Goal: Task Accomplishment & Management: Complete application form

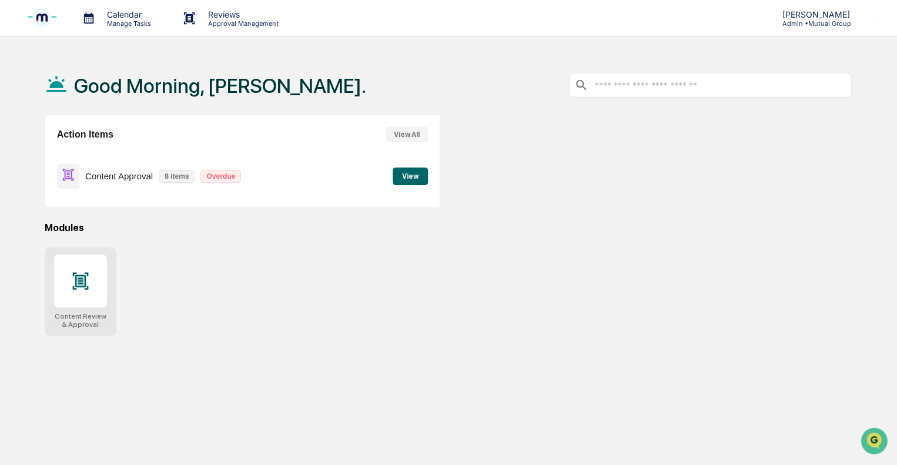
click at [88, 292] on div at bounding box center [80, 280] width 53 height 53
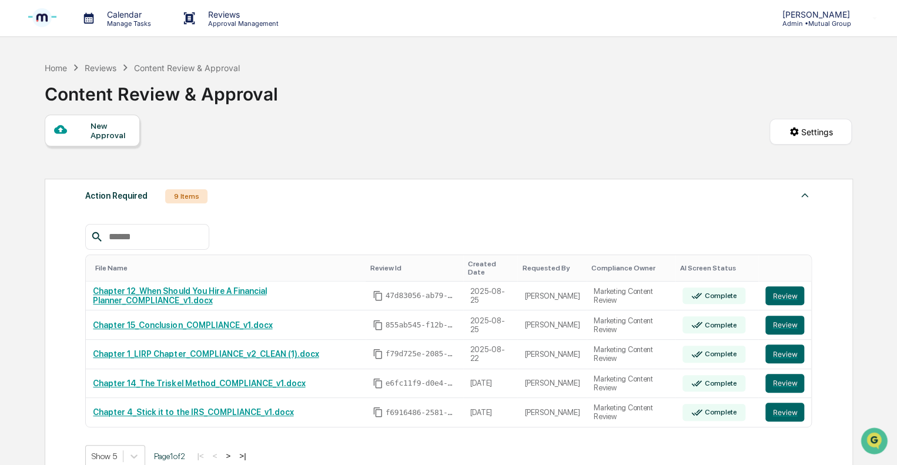
click at [110, 141] on div "New Approval" at bounding box center [92, 131] width 95 height 32
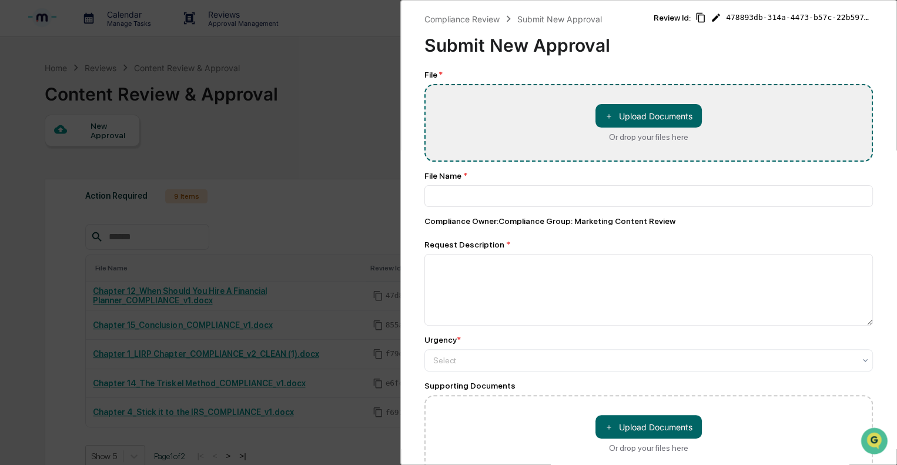
type input "**********"
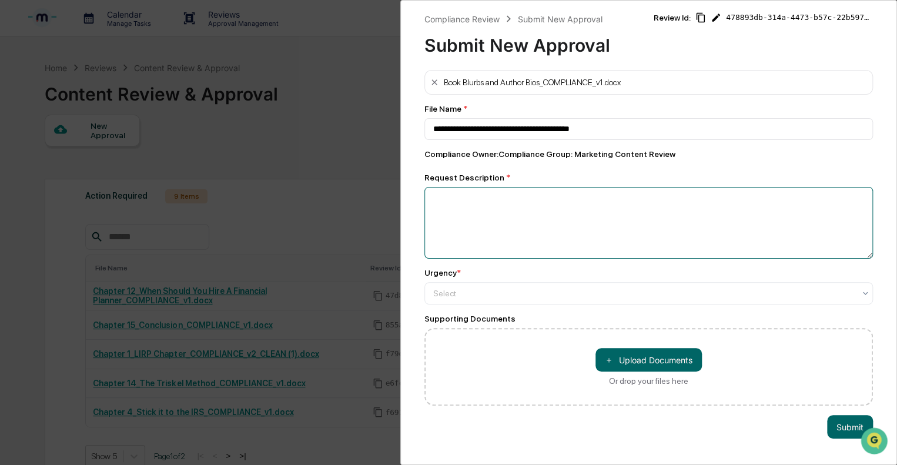
click at [480, 211] on textarea at bounding box center [648, 223] width 448 height 72
type textarea "**********"
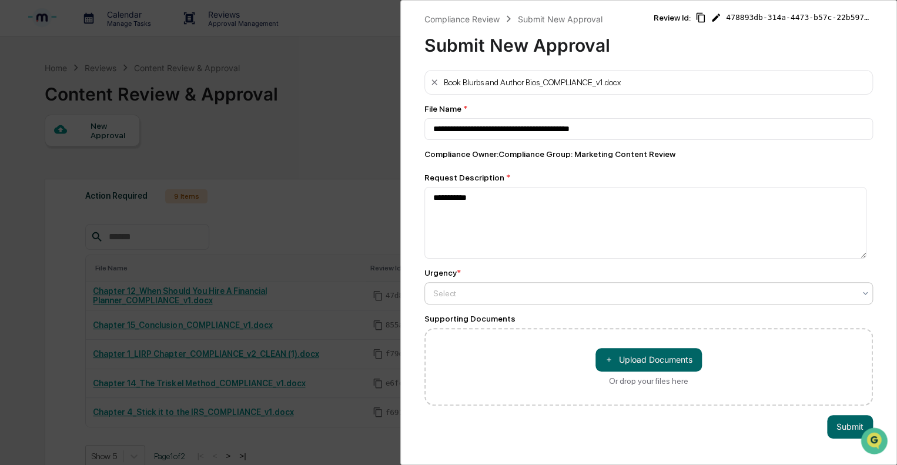
click at [475, 304] on div "Select" at bounding box center [648, 293] width 448 height 22
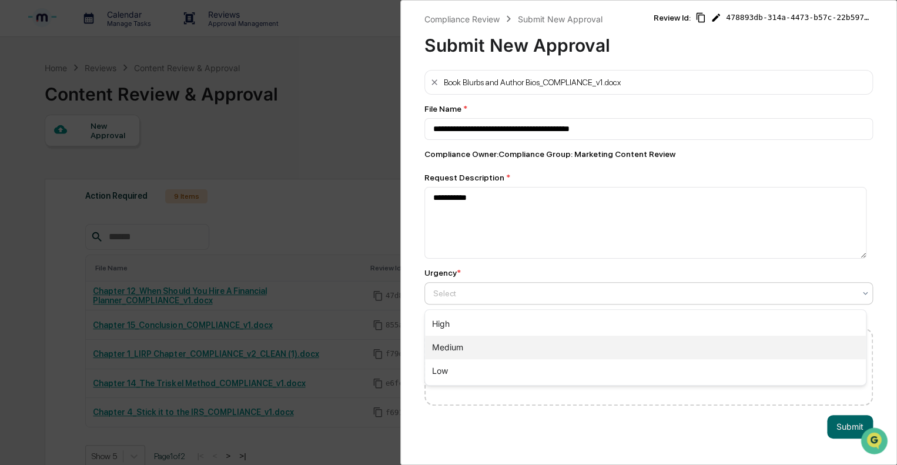
click at [457, 349] on div "Medium" at bounding box center [645, 348] width 441 height 24
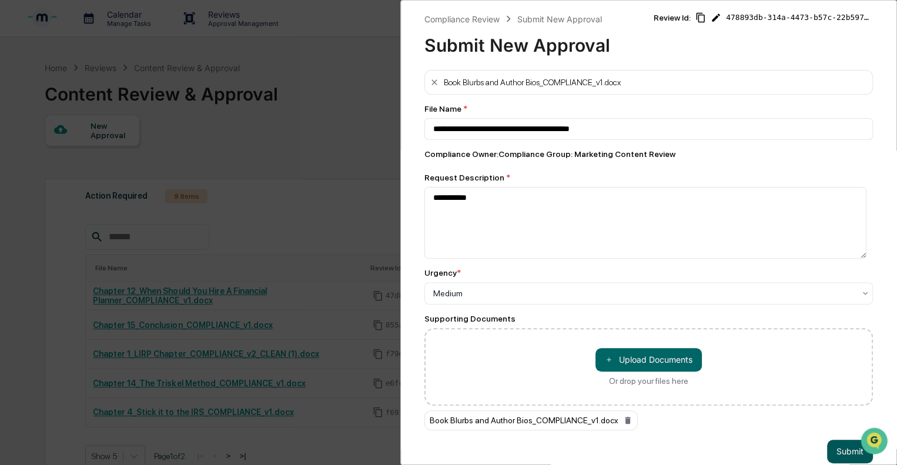
click at [833, 446] on button "Submit" at bounding box center [850, 452] width 46 height 24
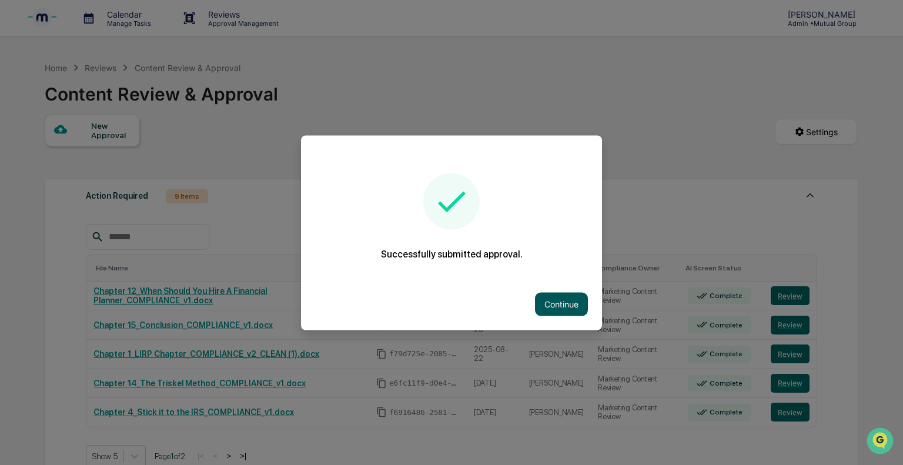
click at [556, 297] on button "Continue" at bounding box center [561, 304] width 53 height 24
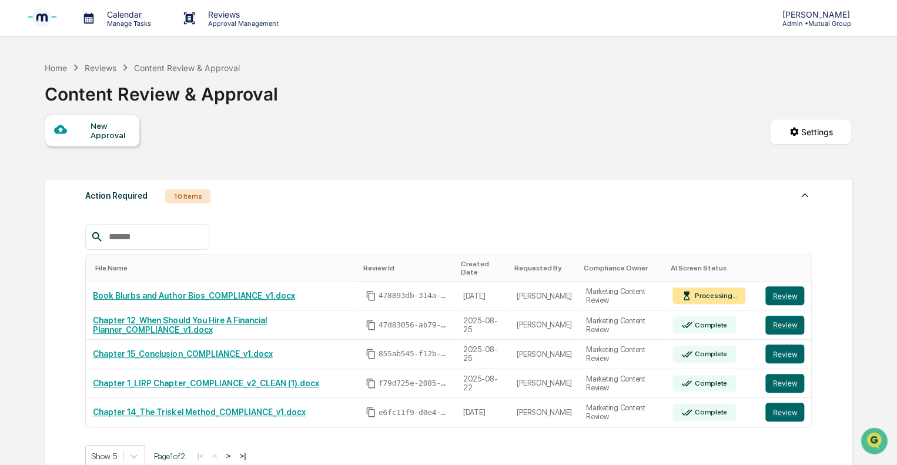
click at [110, 136] on div "New Approval" at bounding box center [109, 130] width 39 height 19
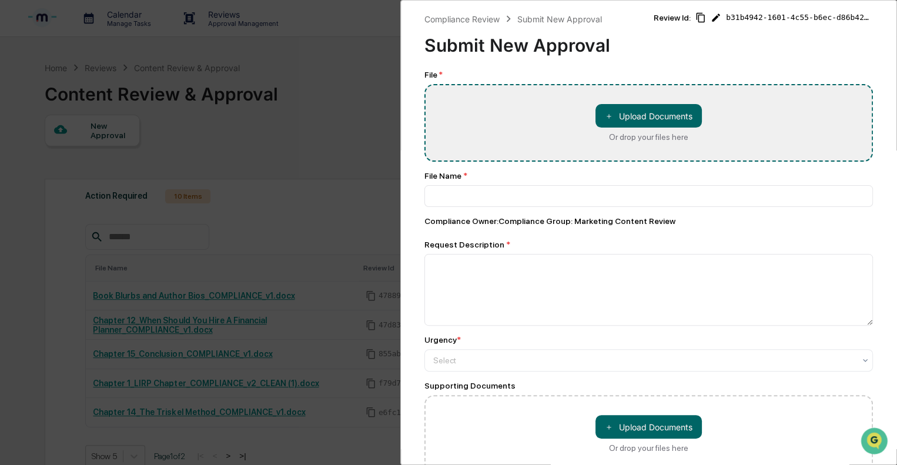
type input "**********"
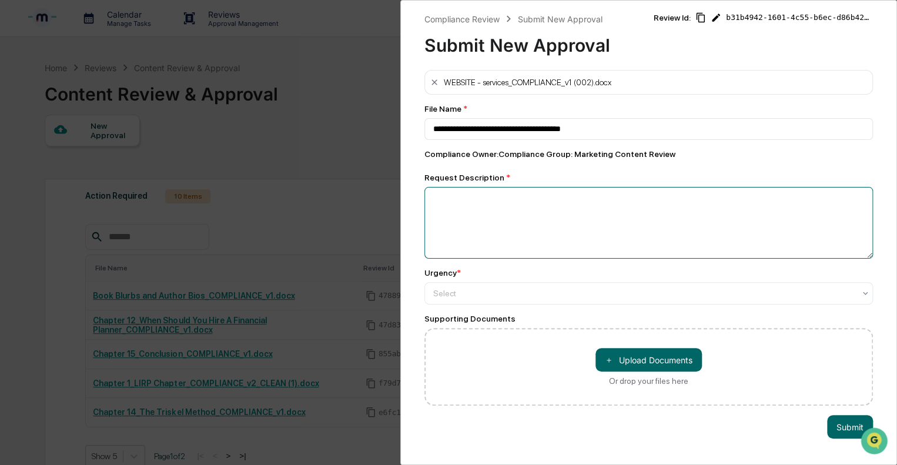
click at [487, 221] on textarea at bounding box center [648, 223] width 448 height 72
click at [433, 202] on textarea "*******" at bounding box center [645, 223] width 442 height 72
type textarea "**********"
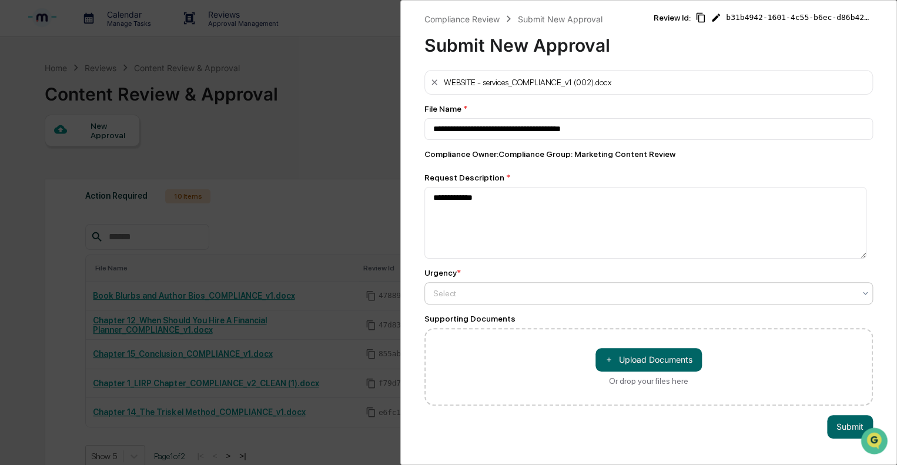
click at [535, 299] on div at bounding box center [643, 293] width 421 height 12
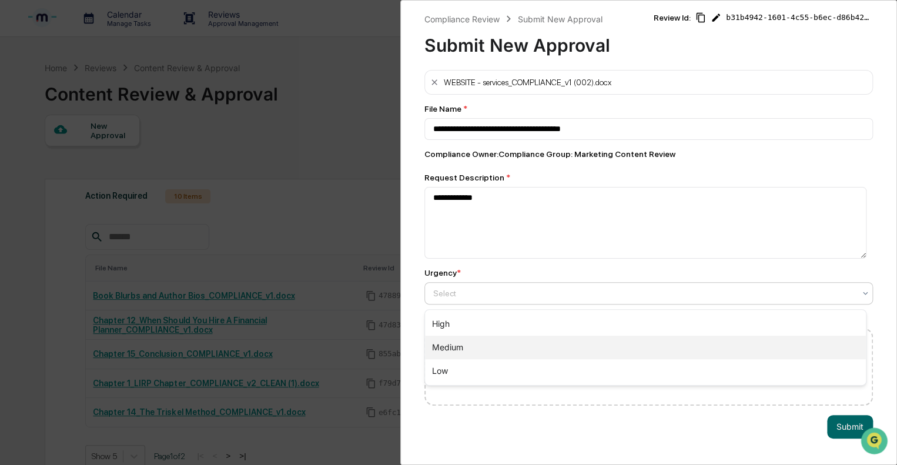
click at [451, 350] on div "Medium" at bounding box center [645, 348] width 441 height 24
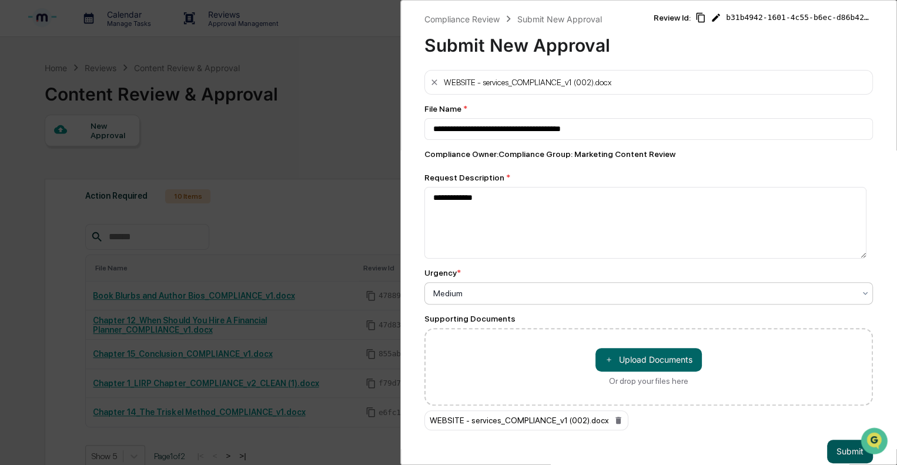
click at [839, 447] on button "Submit" at bounding box center [850, 452] width 46 height 24
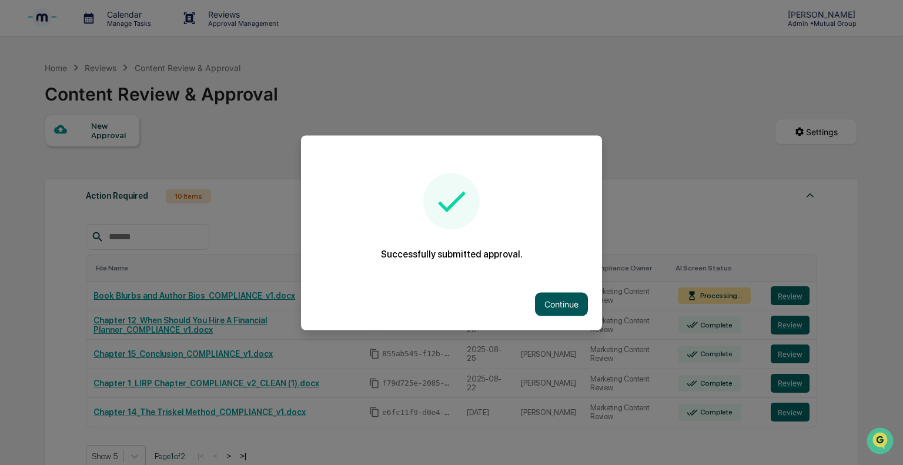
click at [566, 304] on button "Continue" at bounding box center [561, 304] width 53 height 24
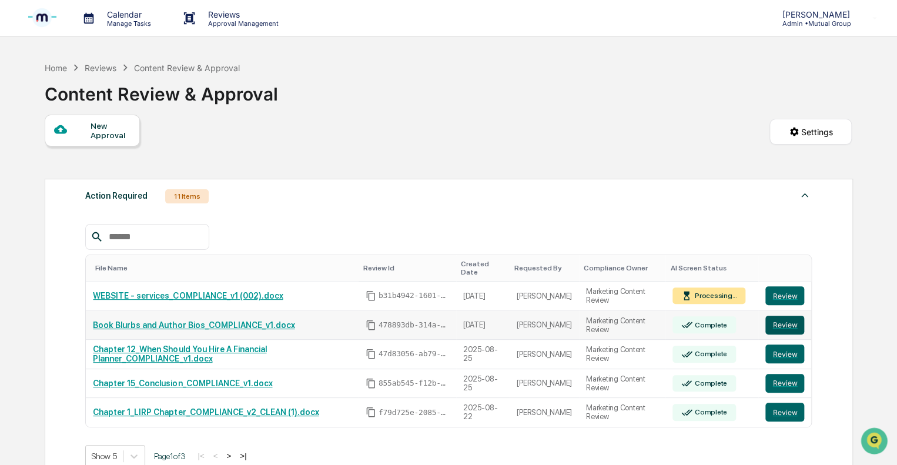
click at [781, 317] on button "Review" at bounding box center [784, 325] width 39 height 19
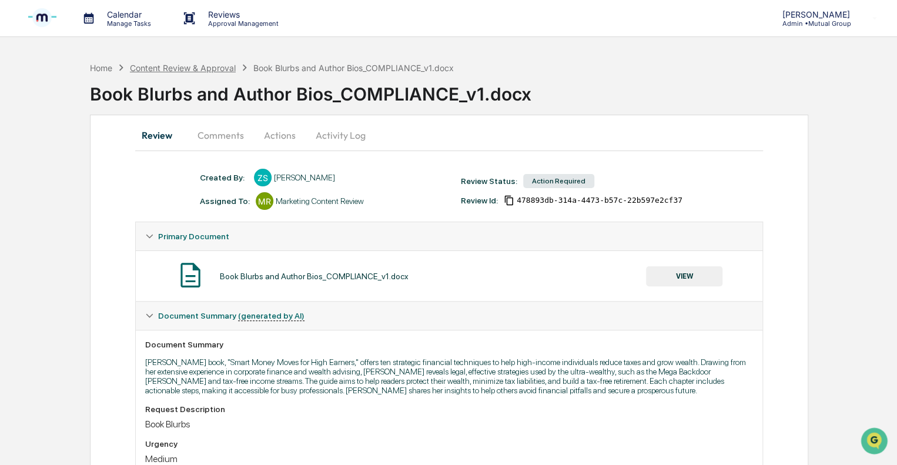
click at [207, 70] on div "Content Review & Approval" at bounding box center [183, 68] width 106 height 10
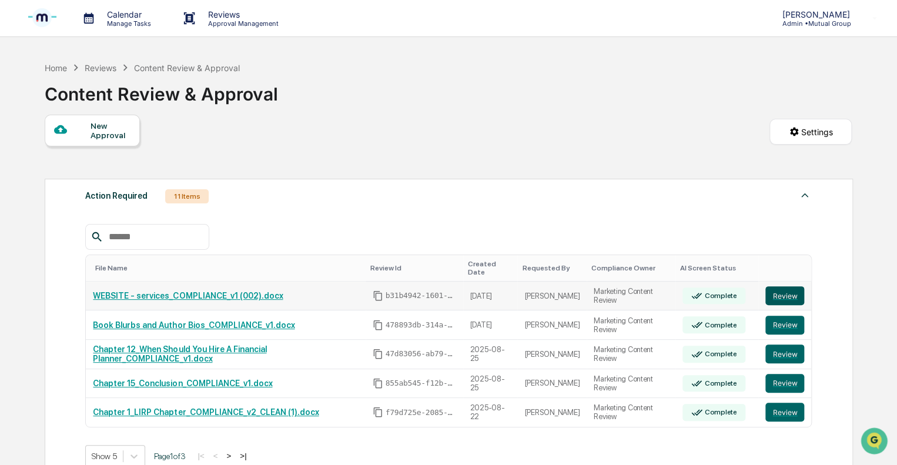
click at [797, 290] on button "Review" at bounding box center [784, 295] width 39 height 19
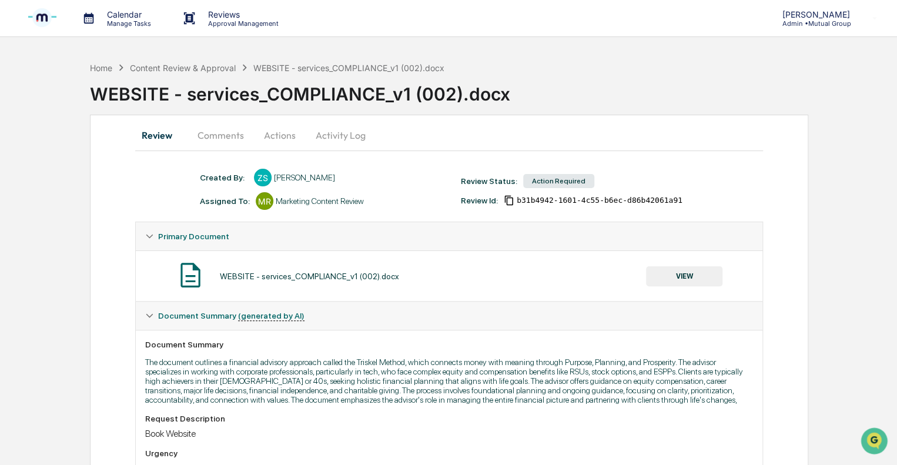
click at [282, 135] on button "Actions" at bounding box center [279, 135] width 53 height 28
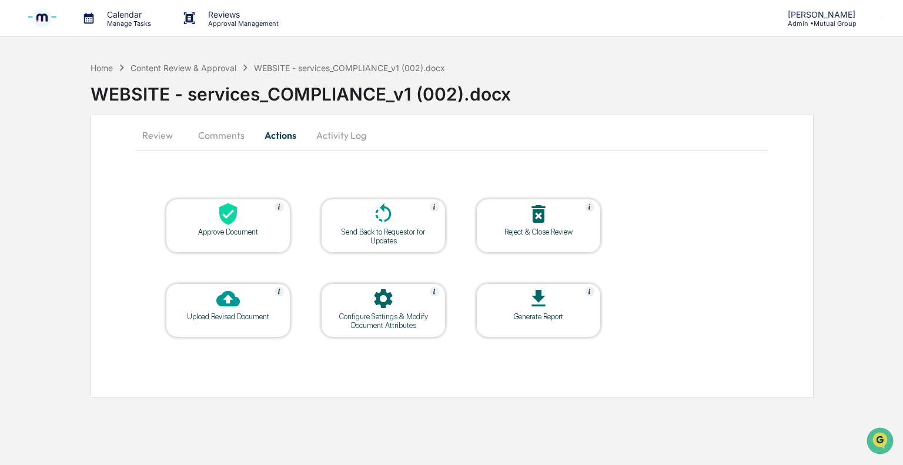
click at [240, 234] on div "Approve Document" at bounding box center [228, 231] width 106 height 9
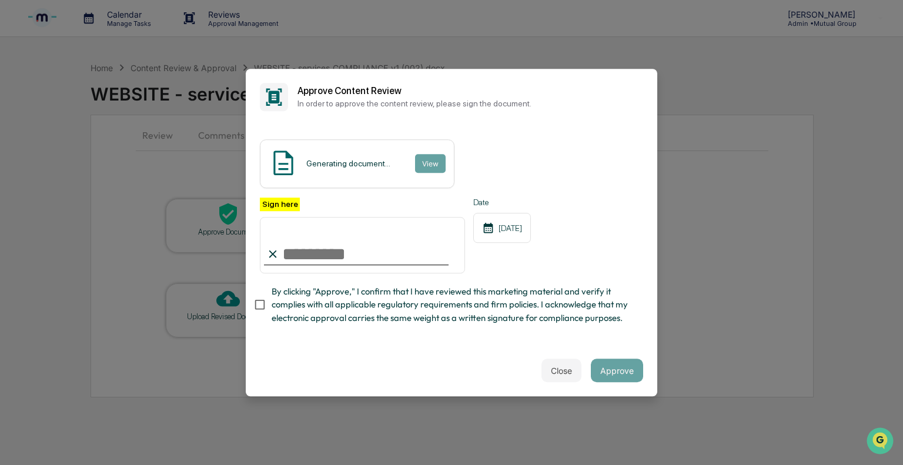
click at [318, 250] on input "Sign here" at bounding box center [362, 245] width 205 height 56
type input "**********"
click at [614, 373] on button "Approve" at bounding box center [617, 370] width 52 height 24
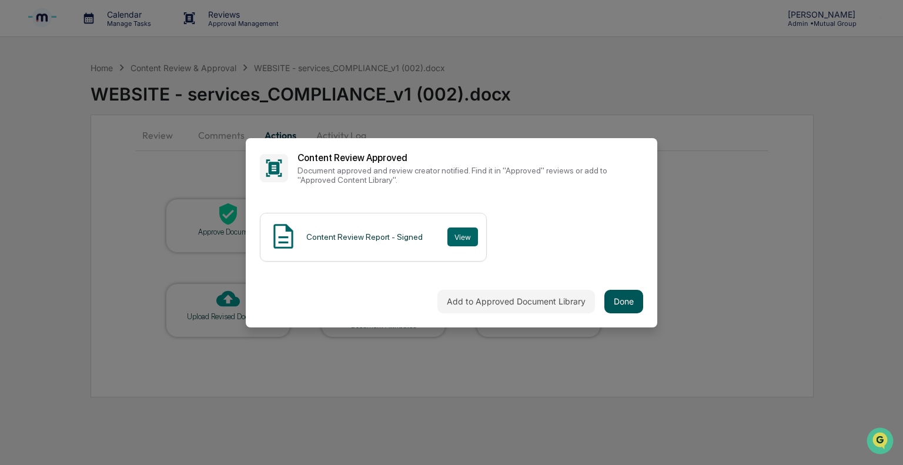
click at [622, 305] on button "Done" at bounding box center [623, 302] width 39 height 24
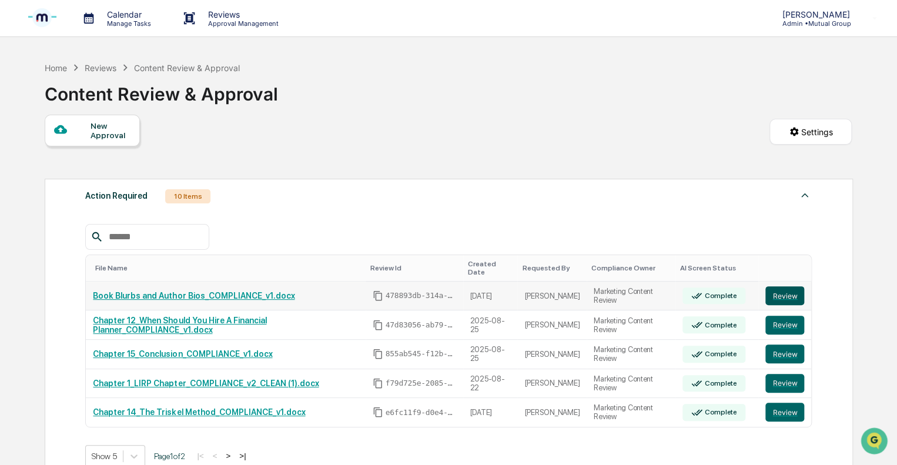
click at [783, 287] on button "Review" at bounding box center [784, 295] width 39 height 19
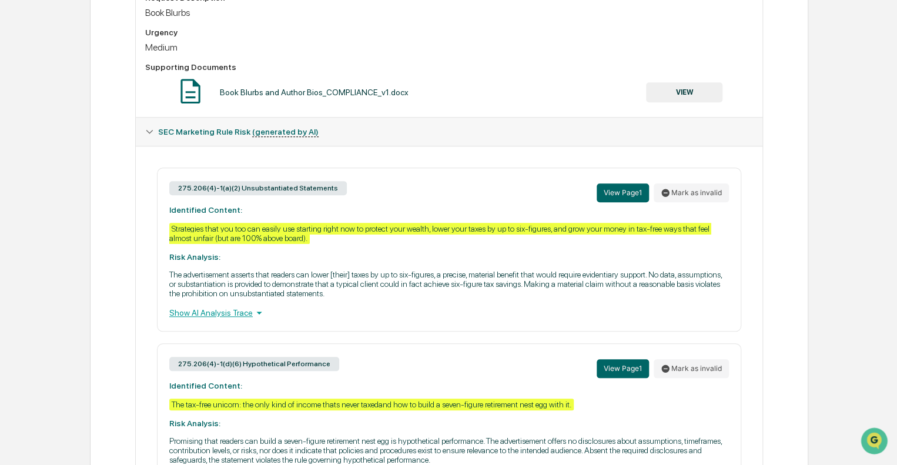
scroll to position [353, 0]
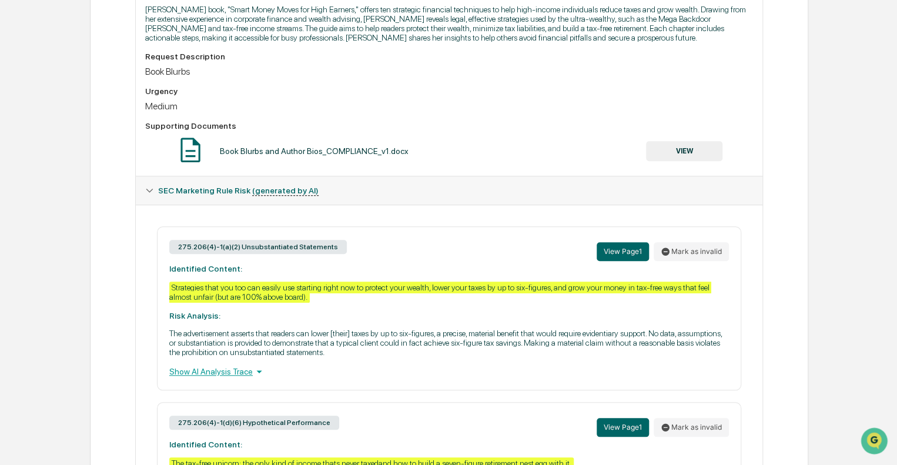
click at [669, 153] on button "VIEW" at bounding box center [684, 151] width 76 height 20
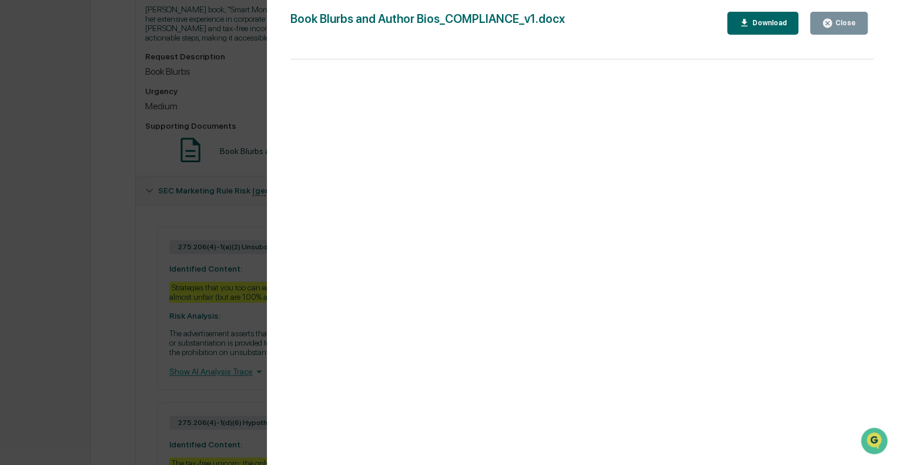
click at [832, 24] on icon "button" at bounding box center [827, 23] width 9 height 9
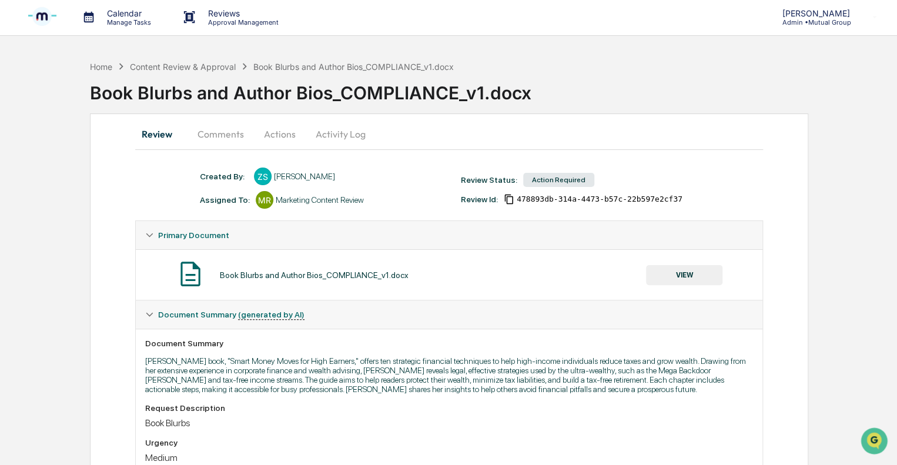
scroll to position [0, 0]
click at [283, 137] on button "Actions" at bounding box center [279, 135] width 53 height 28
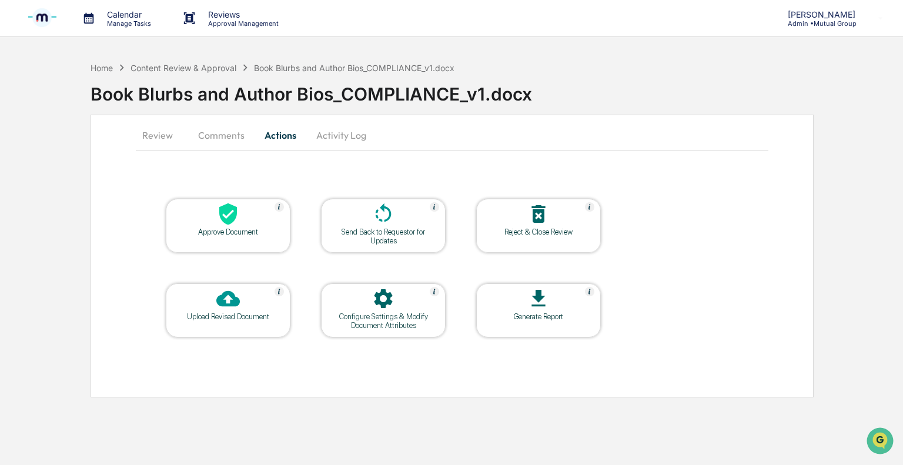
click at [224, 219] on icon at bounding box center [228, 214] width 18 height 22
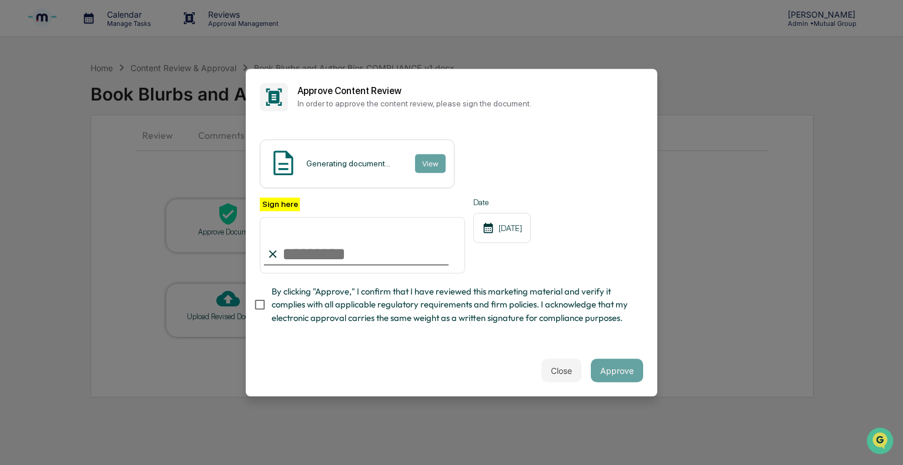
click at [302, 254] on input "Sign here" at bounding box center [362, 245] width 205 height 56
type input "**********"
click at [625, 368] on button "Approve" at bounding box center [617, 370] width 52 height 24
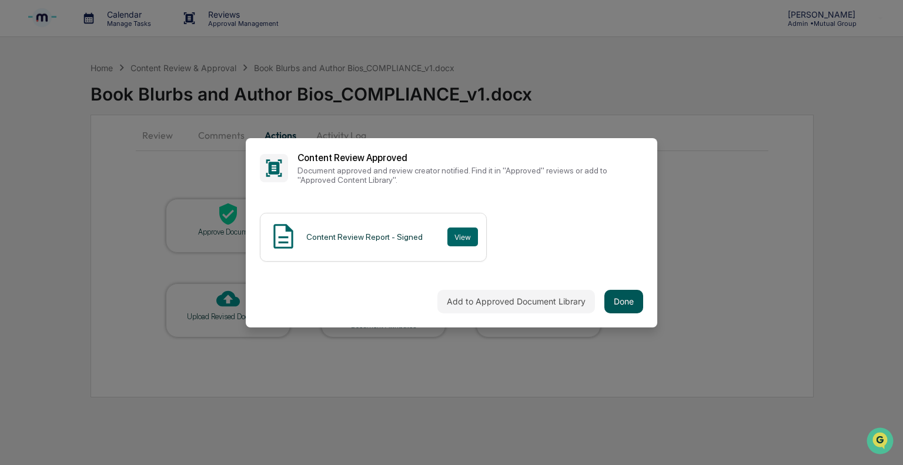
click at [618, 299] on button "Done" at bounding box center [623, 302] width 39 height 24
